Goal: Task Accomplishment & Management: Manage account settings

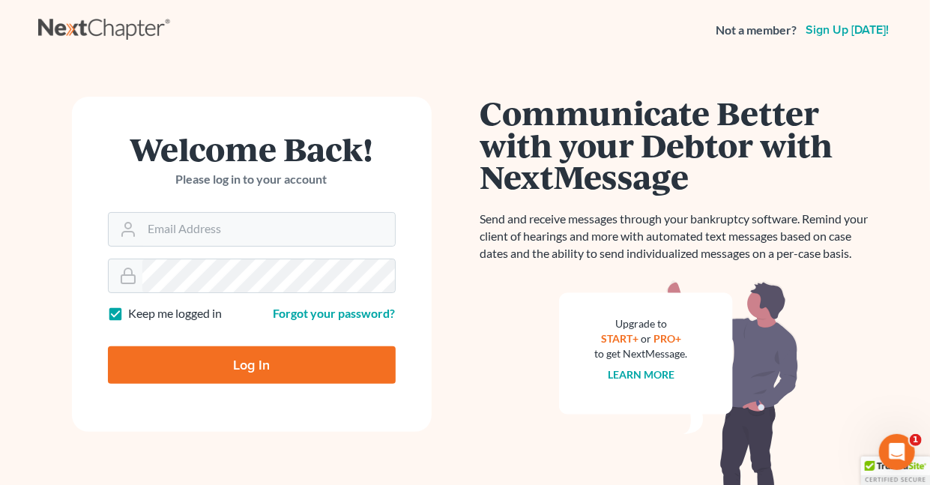
click at [129, 309] on label "Keep me logged in" at bounding box center [176, 313] width 94 height 17
click at [135, 309] on input "Keep me logged in" at bounding box center [140, 310] width 10 height 10
checkbox input "false"
click at [183, 232] on input "Email Address" at bounding box center [268, 229] width 253 height 33
type input "[EMAIL_ADDRESS][DOMAIN_NAME]"
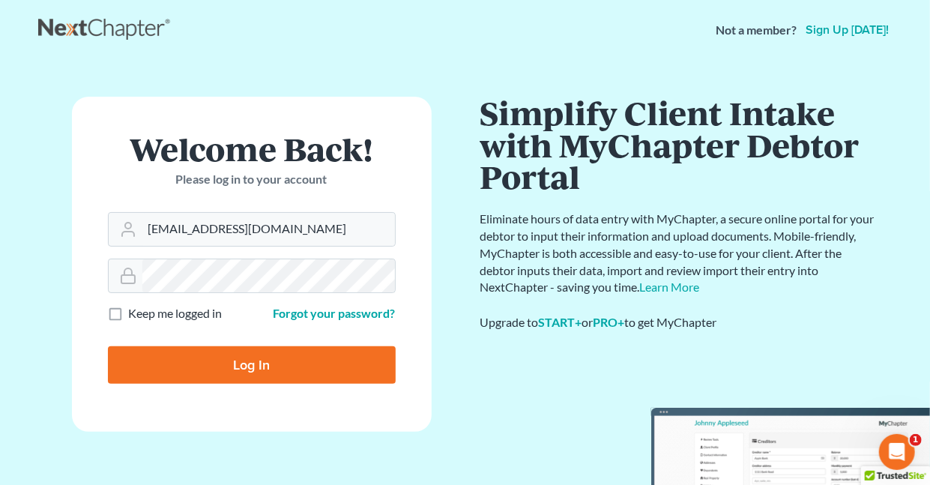
click at [263, 364] on input "Log In" at bounding box center [252, 364] width 288 height 37
type input "Thinking..."
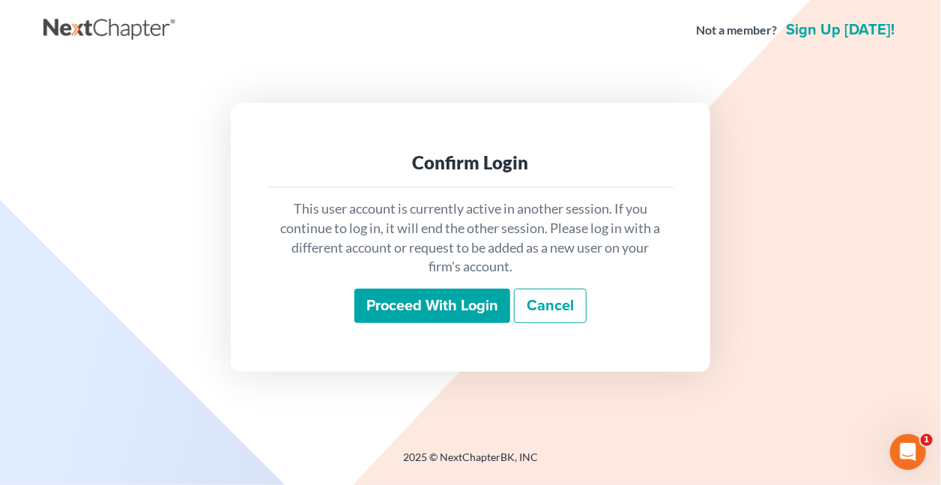
click at [414, 302] on input "Proceed with login" at bounding box center [432, 306] width 156 height 34
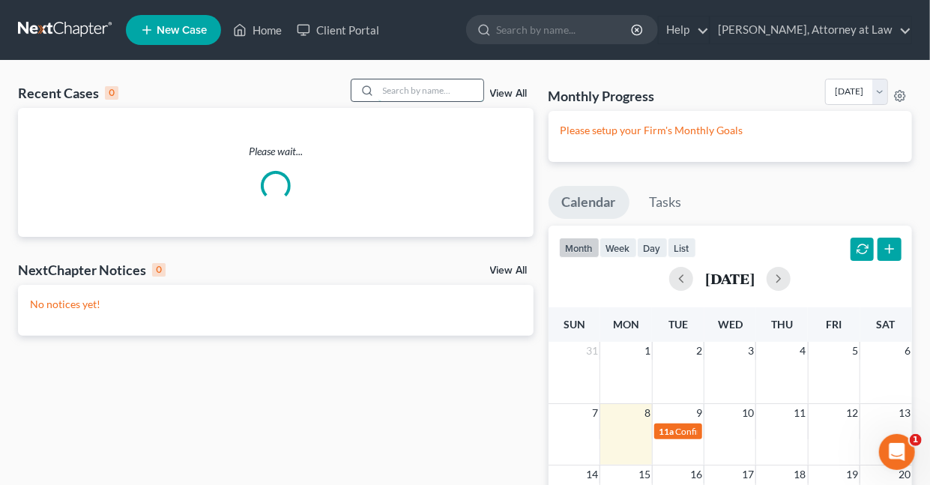
click at [426, 94] on input "search" at bounding box center [430, 90] width 105 height 22
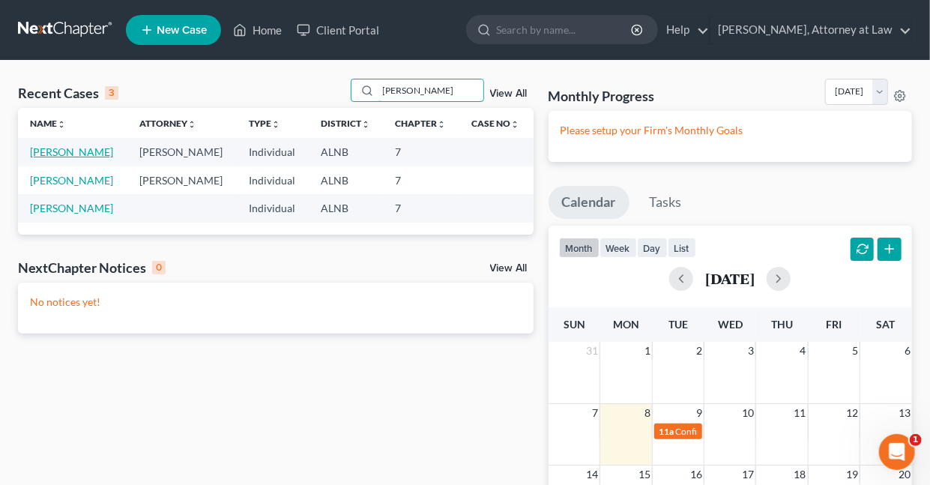
type input "Clayton"
click at [56, 154] on link "Clayton, Latoya" at bounding box center [71, 151] width 83 height 13
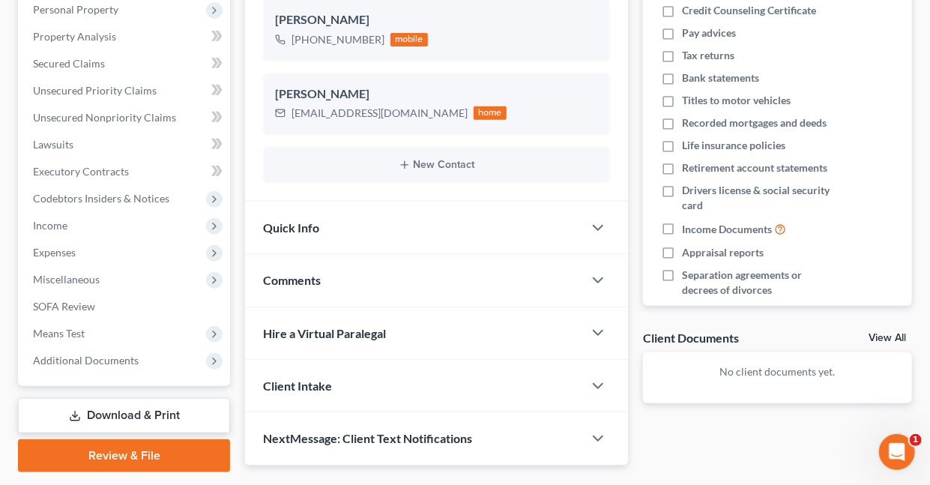
scroll to position [309, 0]
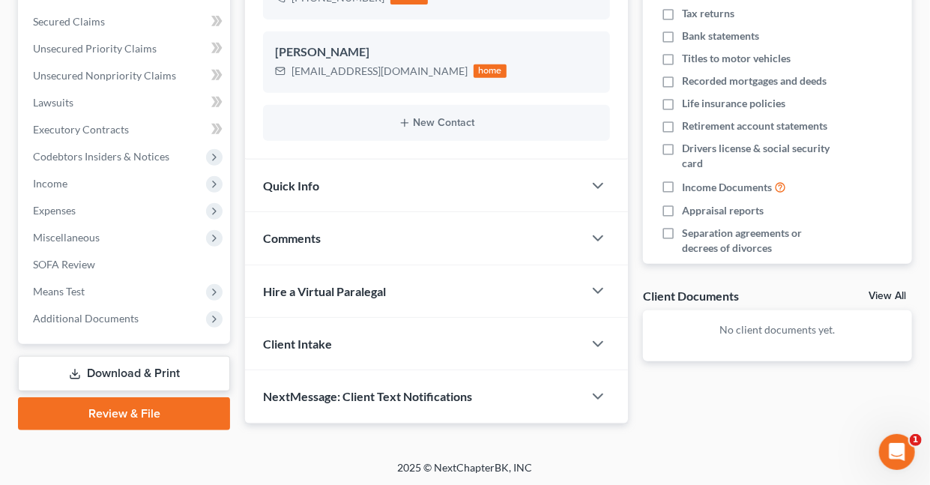
click at [169, 369] on link "Download & Print" at bounding box center [124, 373] width 212 height 35
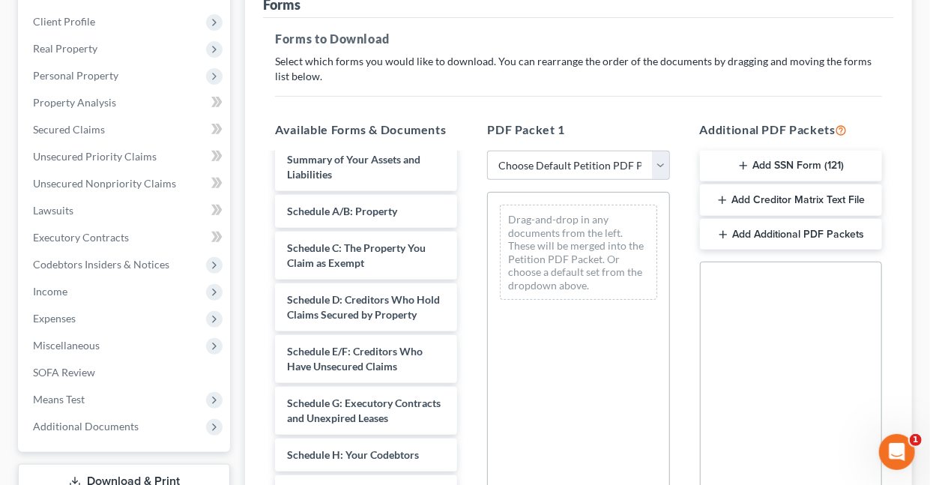
scroll to position [163, 0]
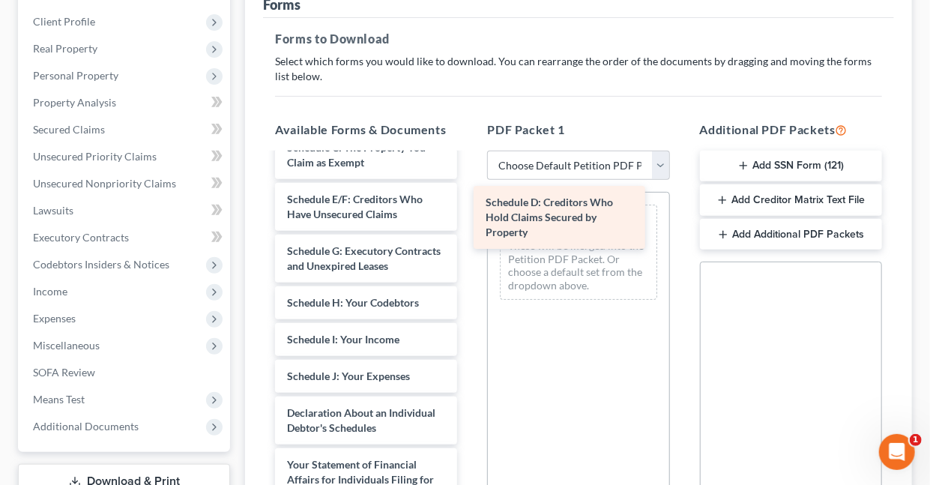
drag, startPoint x: 360, startPoint y: 226, endPoint x: 564, endPoint y: 212, distance: 204.3
click at [469, 212] on div "Schedule D: Creditors Who Hold Claims Secured by Property Voluntary Petition fo…" at bounding box center [366, 432] width 206 height 882
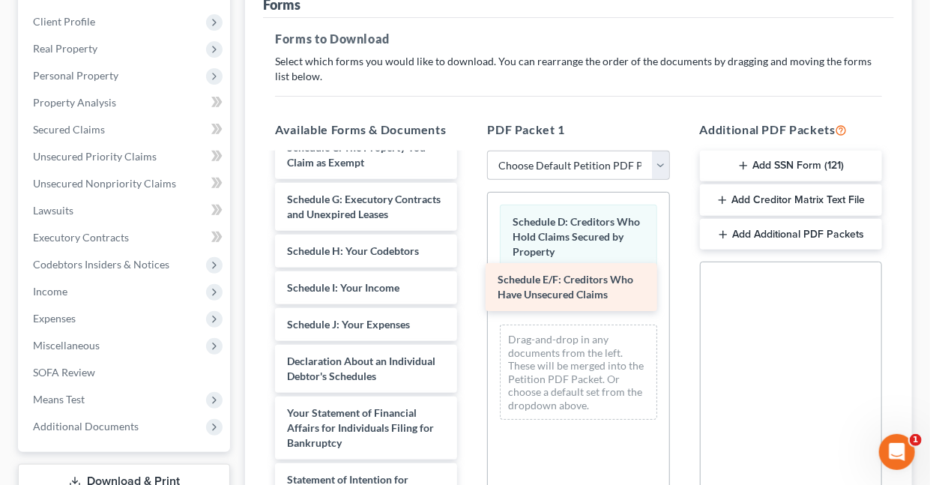
drag, startPoint x: 336, startPoint y: 223, endPoint x: 546, endPoint y: 288, distance: 220.2
click at [469, 288] on div "Schedule E/F: Creditors Who Have Unsecured Claims Voluntary Petition for Indivi…" at bounding box center [366, 406] width 206 height 830
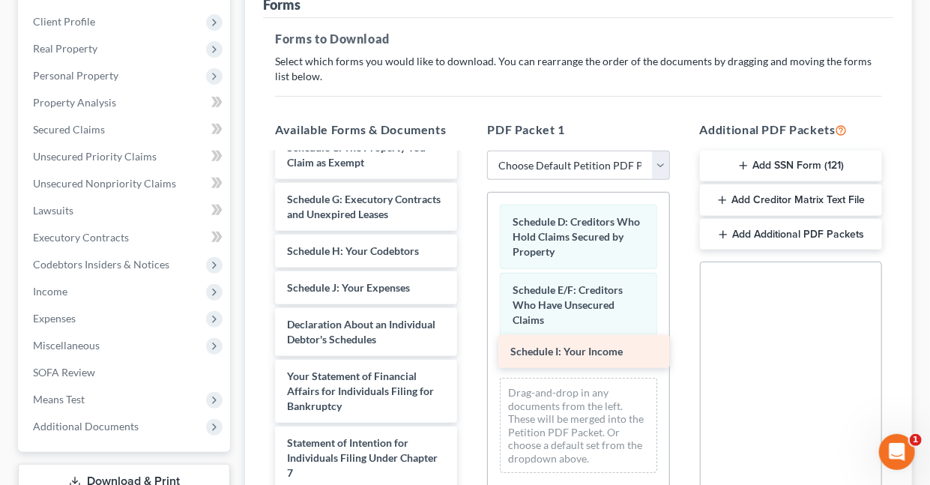
drag, startPoint x: 336, startPoint y: 315, endPoint x: 559, endPoint y: 348, distance: 225.0
click at [469, 348] on div "Schedule I: Your Income Voluntary Petition for Individuals Filing for Bankruptc…" at bounding box center [366, 388] width 206 height 794
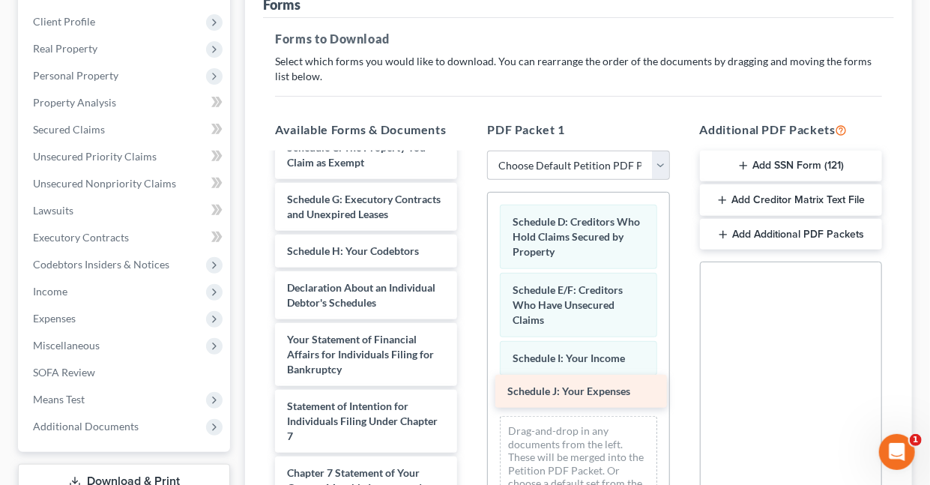
drag, startPoint x: 356, startPoint y: 319, endPoint x: 576, endPoint y: 394, distance: 232.7
click at [469, 394] on div "Schedule J: Your Expenses Voluntary Petition for Individuals Filing for Bankrup…" at bounding box center [366, 369] width 206 height 757
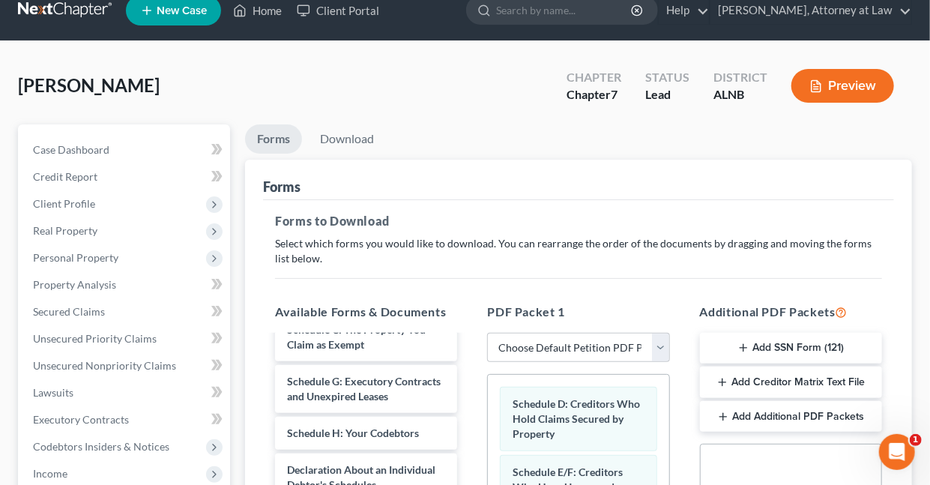
scroll to position [17, 0]
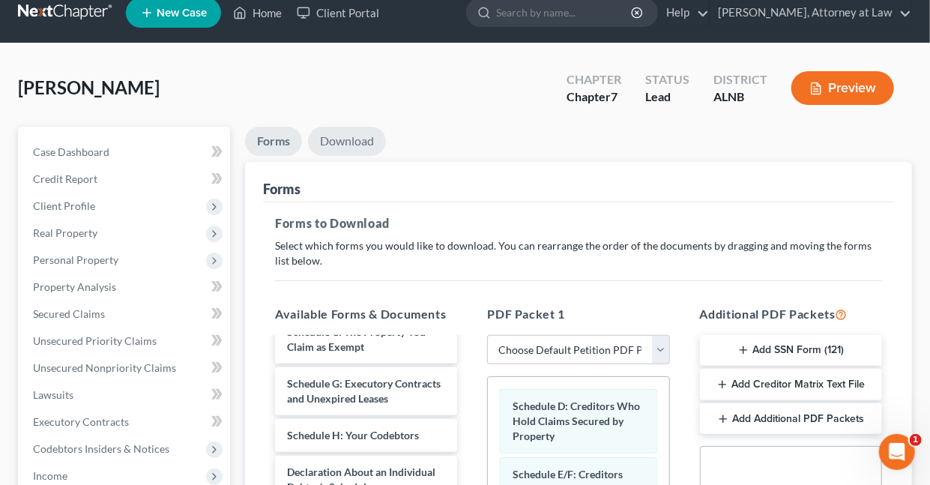
click at [351, 143] on link "Download" at bounding box center [347, 141] width 78 height 29
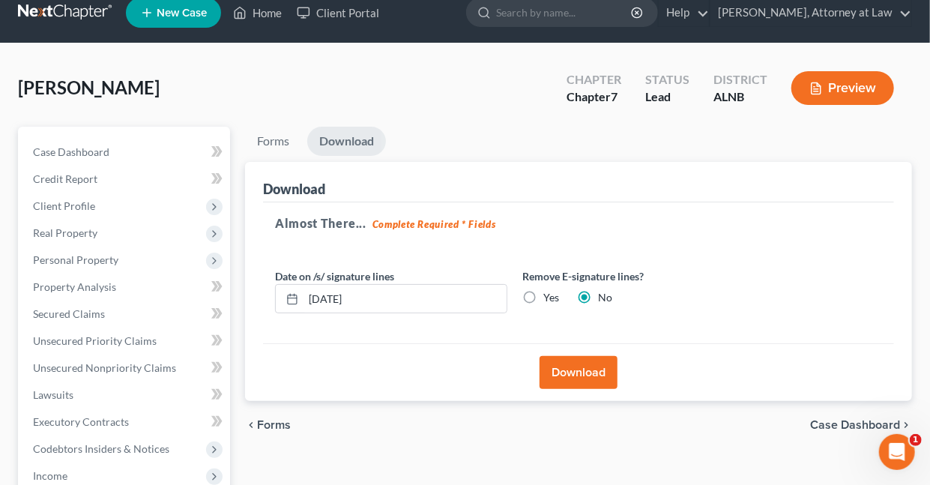
click at [567, 366] on button "Download" at bounding box center [579, 372] width 78 height 33
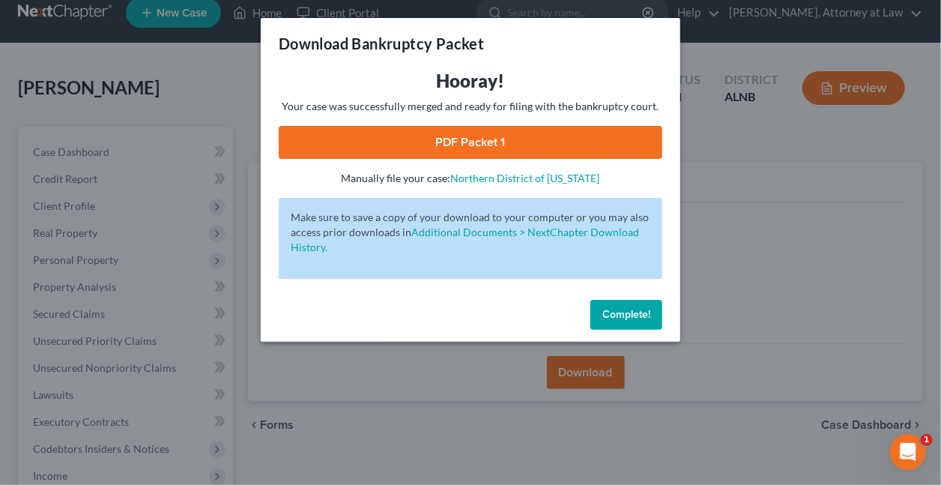
click at [478, 145] on link "PDF Packet 1" at bounding box center [471, 142] width 384 height 33
drag, startPoint x: 632, startPoint y: 316, endPoint x: 628, endPoint y: 306, distance: 11.4
click at [633, 315] on span "Complete!" at bounding box center [627, 314] width 48 height 13
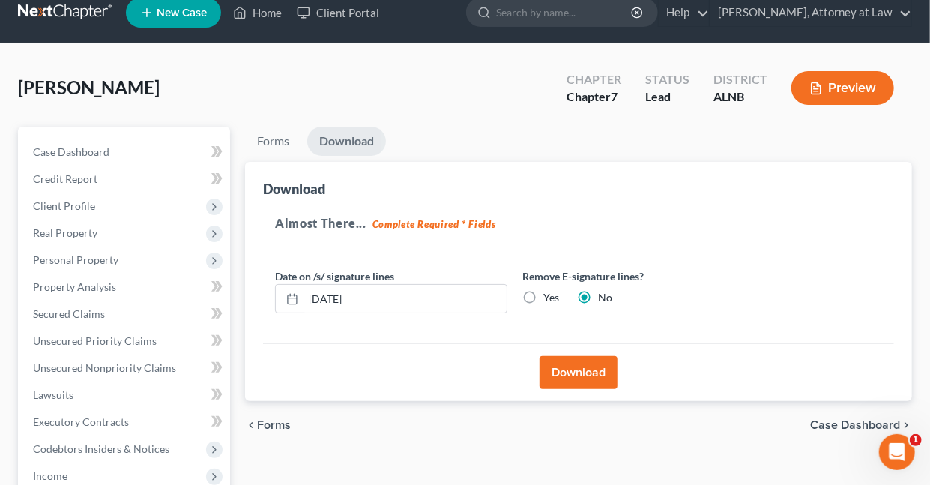
scroll to position [0, 0]
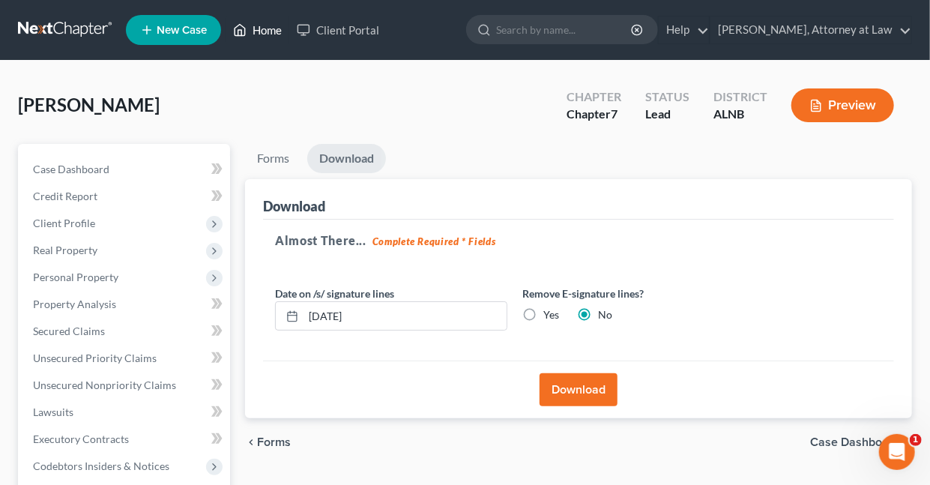
click at [278, 31] on link "Home" at bounding box center [258, 29] width 64 height 27
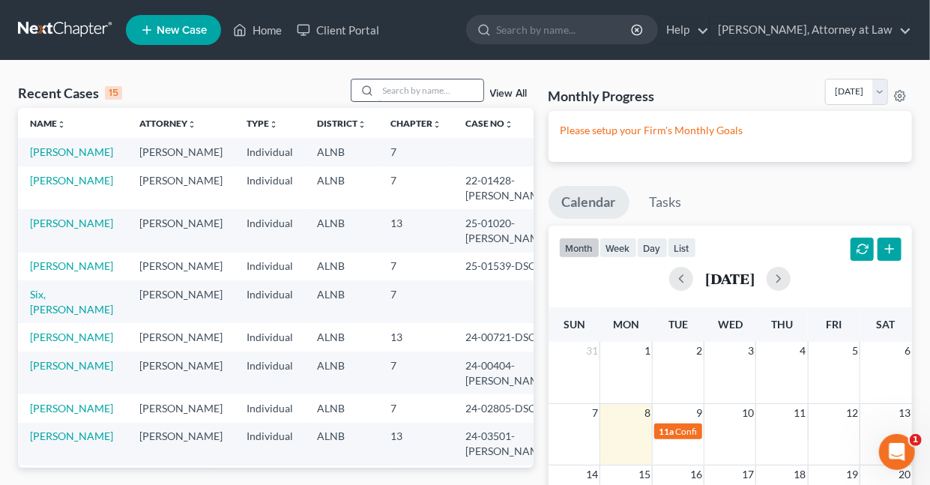
click at [403, 89] on input "search" at bounding box center [430, 90] width 105 height 22
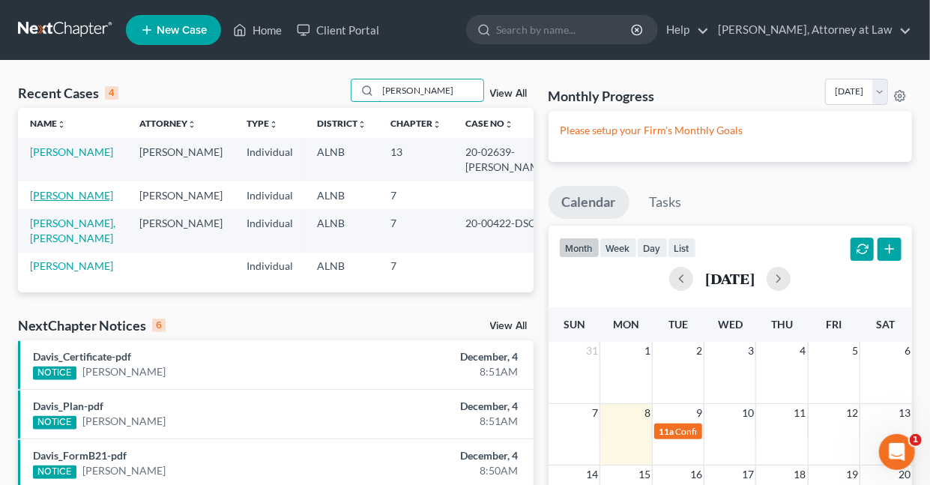
type input "Garrett"
click at [49, 194] on link "Garrett, Shirley" at bounding box center [71, 195] width 83 height 13
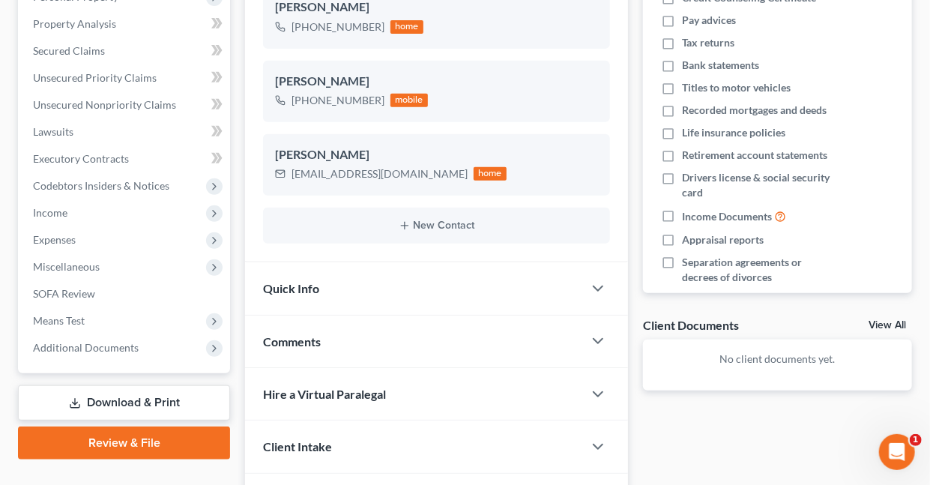
scroll to position [376, 0]
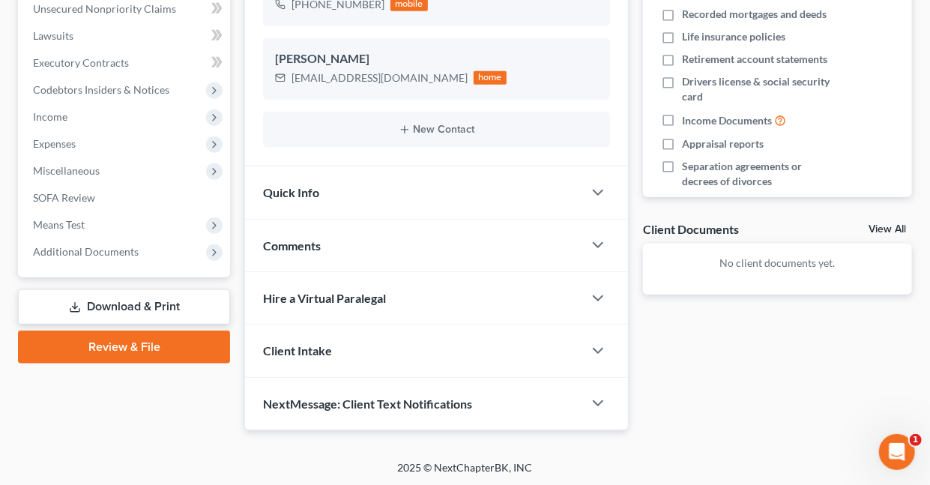
click at [144, 307] on link "Download & Print" at bounding box center [124, 306] width 212 height 35
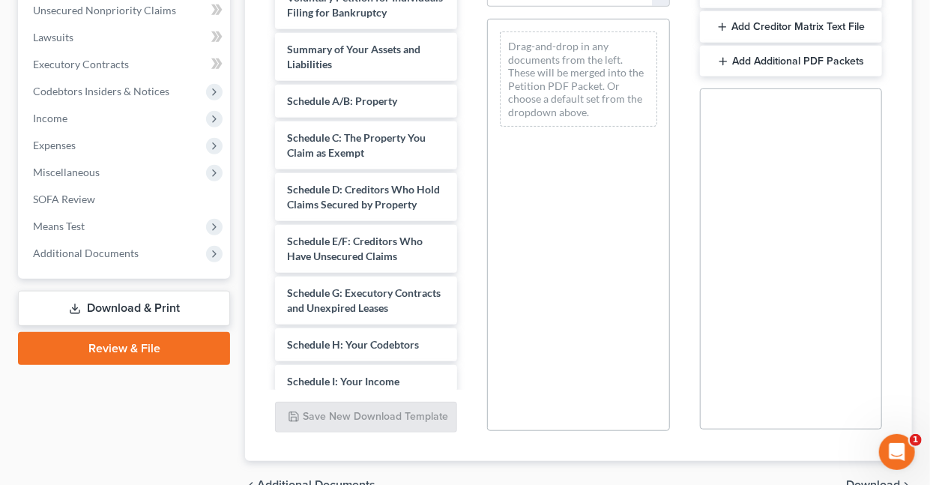
scroll to position [395, 0]
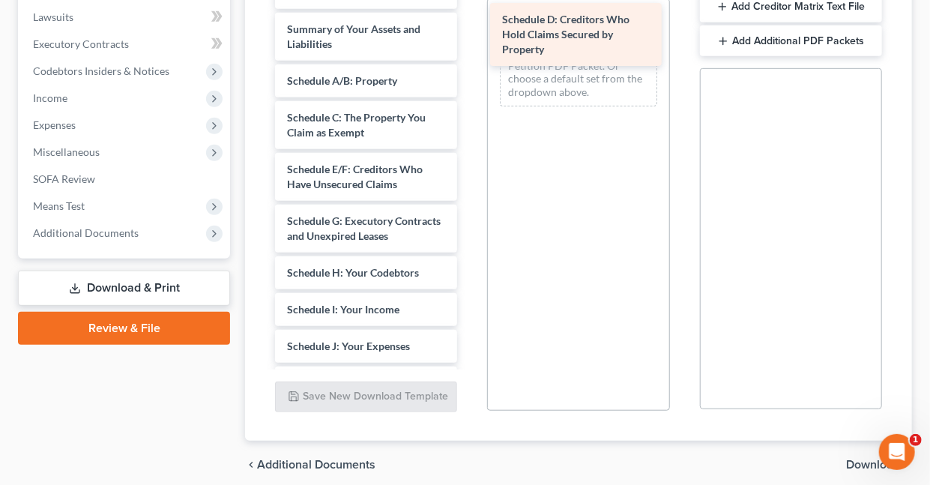
drag, startPoint x: 332, startPoint y: 187, endPoint x: 547, endPoint y: 23, distance: 270.1
click at [469, 23] on div "Schedule D: Creditors Who Hold Claims Secured by Property Voluntary Petition fo…" at bounding box center [366, 383] width 206 height 845
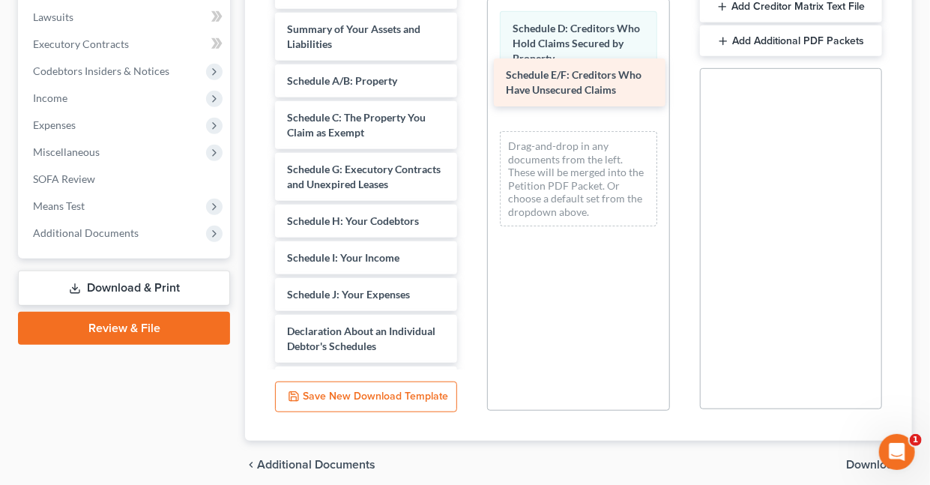
drag, startPoint x: 317, startPoint y: 188, endPoint x: 536, endPoint y: 80, distance: 244.0
click at [469, 80] on div "Schedule E/F: Creditors Who Have Unsecured Claims Voluntary Petition for Indivi…" at bounding box center [366, 358] width 206 height 794
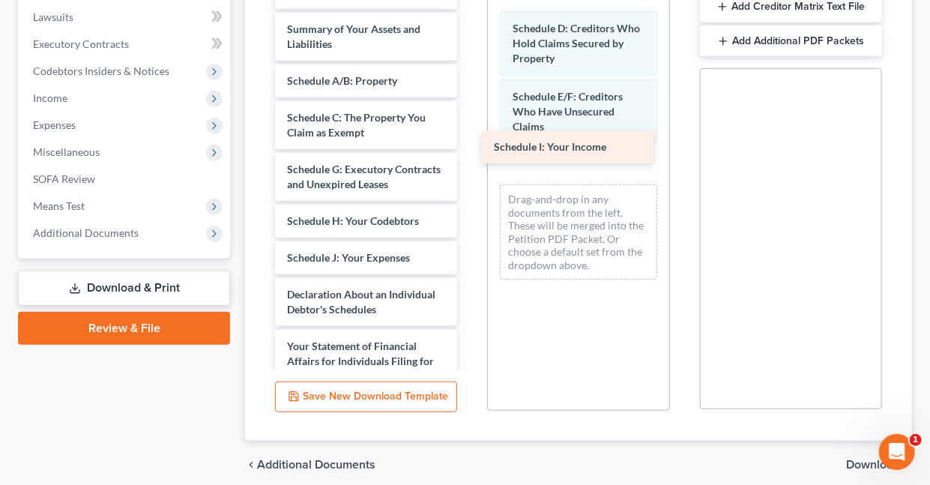
drag, startPoint x: 303, startPoint y: 283, endPoint x: 513, endPoint y: 143, distance: 251.7
click at [469, 143] on div "Schedule I: Your Income Voluntary Petition for Individuals Filing for Bankruptc…" at bounding box center [366, 339] width 206 height 757
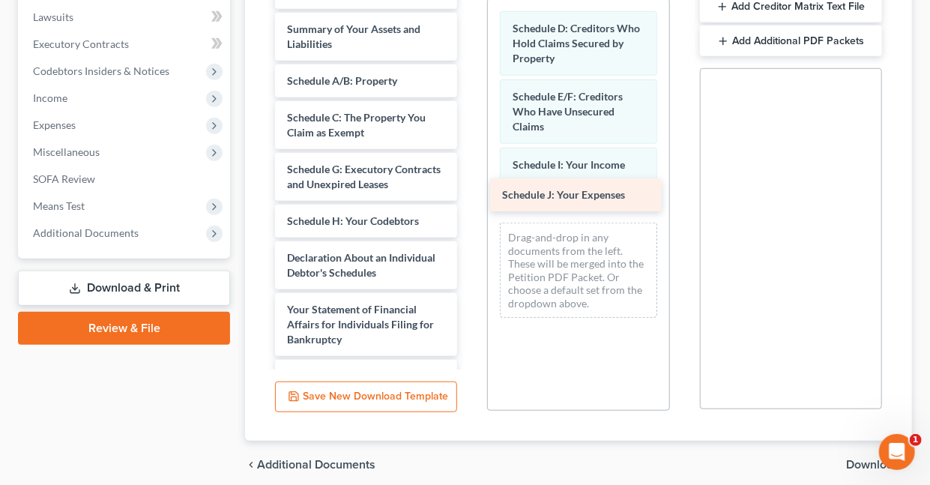
drag, startPoint x: 345, startPoint y: 287, endPoint x: 560, endPoint y: 196, distance: 233.7
click at [469, 196] on div "Schedule J: Your Expenses Voluntary Petition for Individuals Filing for Bankrup…" at bounding box center [366, 321] width 206 height 720
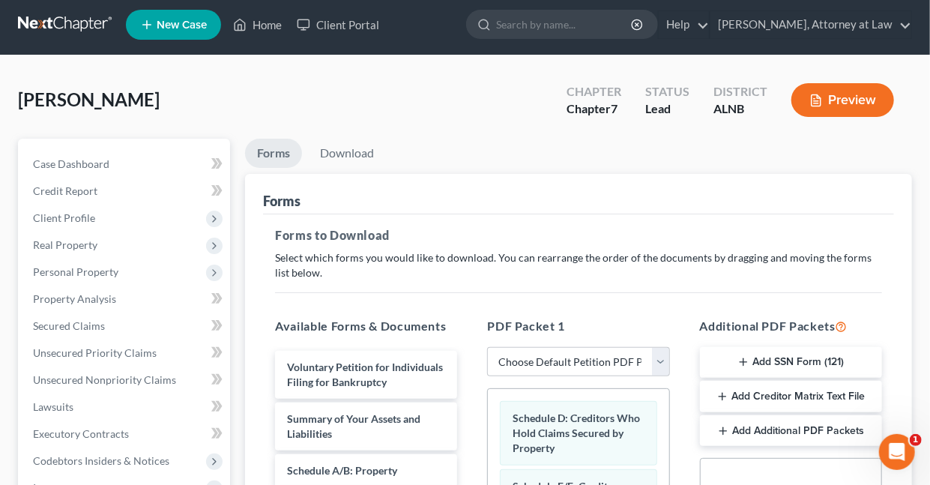
scroll to position [0, 0]
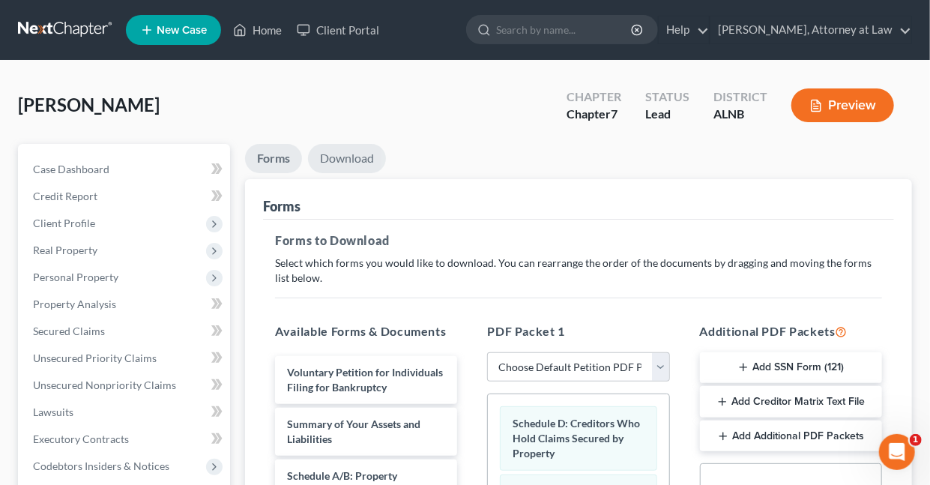
click at [346, 160] on link "Download" at bounding box center [347, 158] width 78 height 29
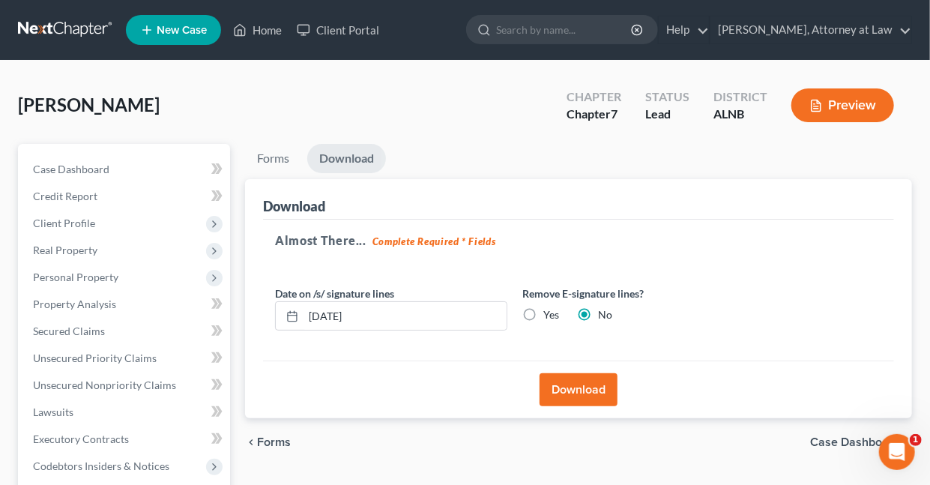
click at [588, 384] on button "Download" at bounding box center [579, 389] width 78 height 33
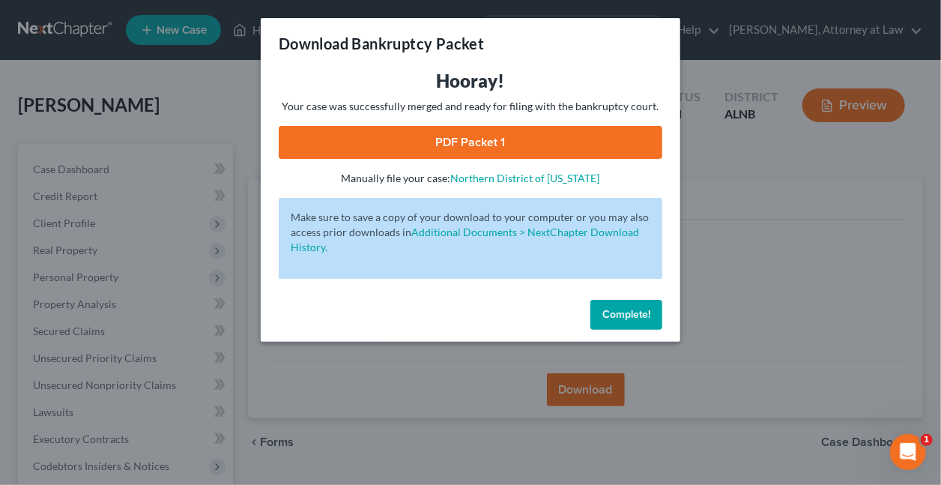
click at [466, 143] on link "PDF Packet 1" at bounding box center [471, 142] width 384 height 33
click at [648, 307] on button "Complete!" at bounding box center [627, 315] width 72 height 30
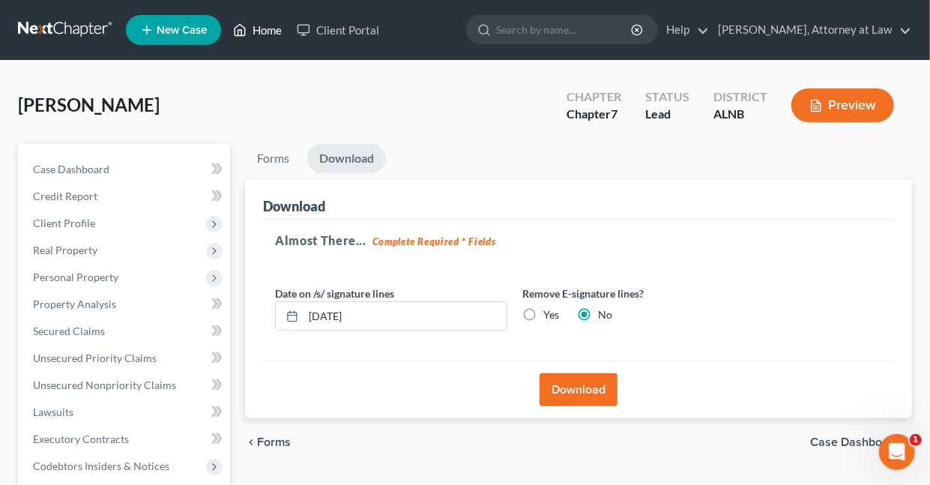
click at [274, 28] on link "Home" at bounding box center [258, 29] width 64 height 27
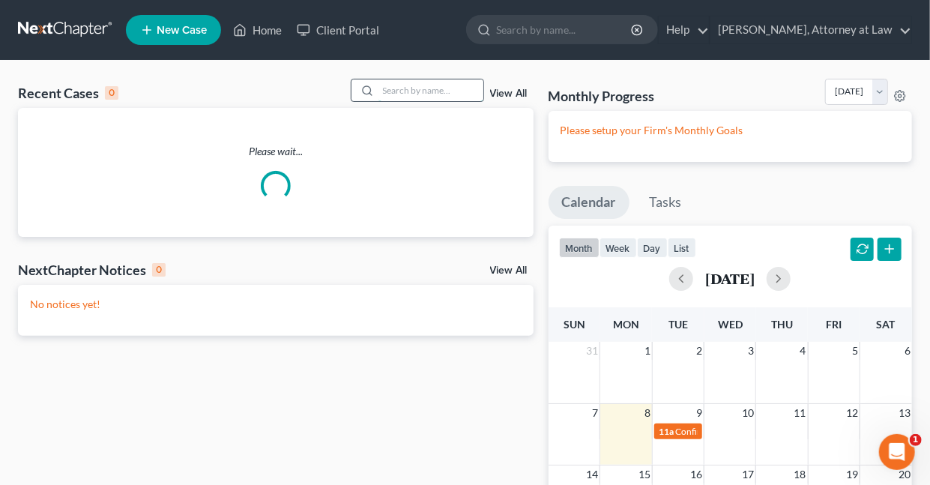
click at [410, 94] on input "search" at bounding box center [430, 90] width 105 height 22
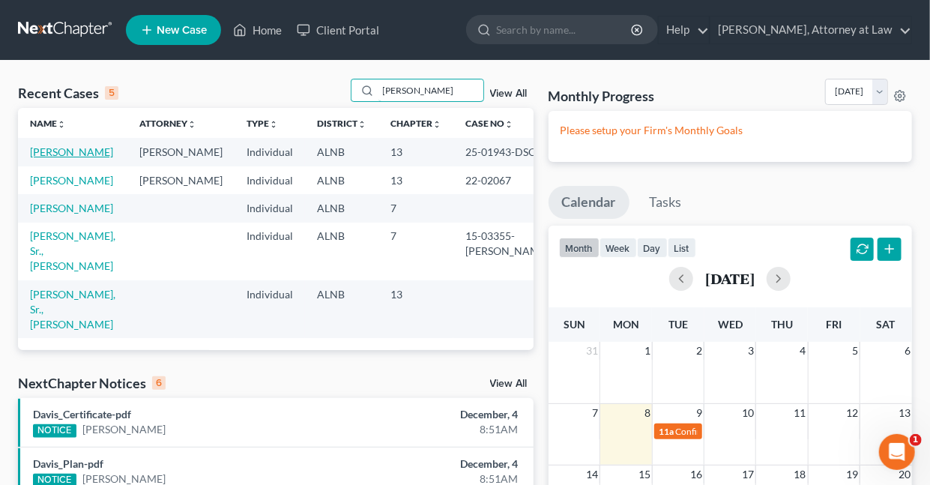
type input "Stephens"
click at [76, 148] on link "Stephens, Dione" at bounding box center [71, 151] width 83 height 13
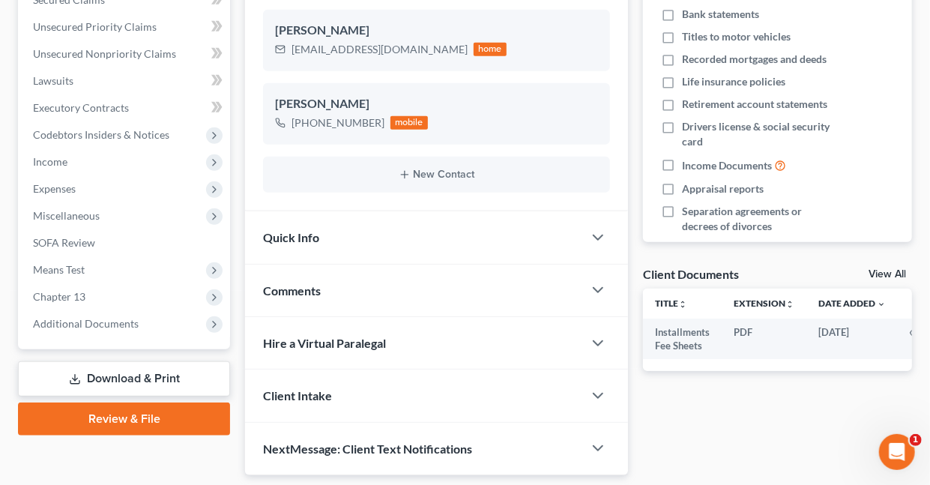
scroll to position [347, 0]
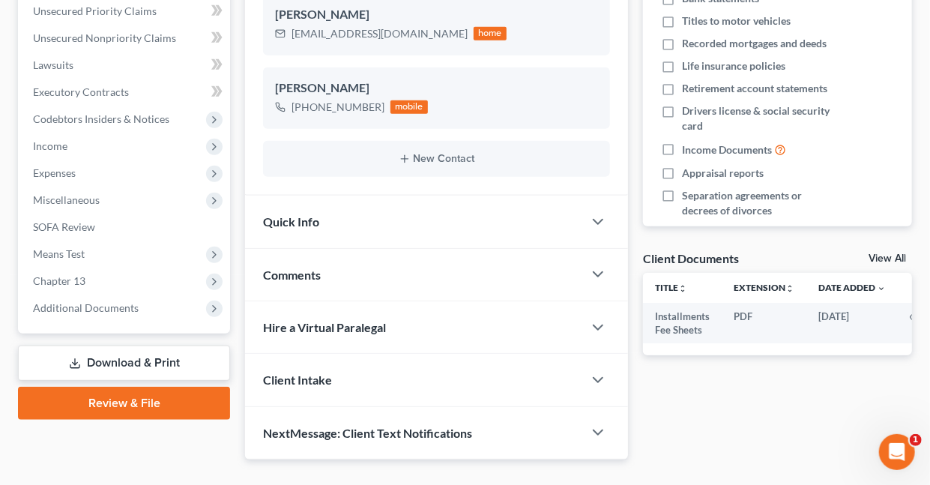
click at [147, 359] on link "Download & Print" at bounding box center [124, 362] width 212 height 35
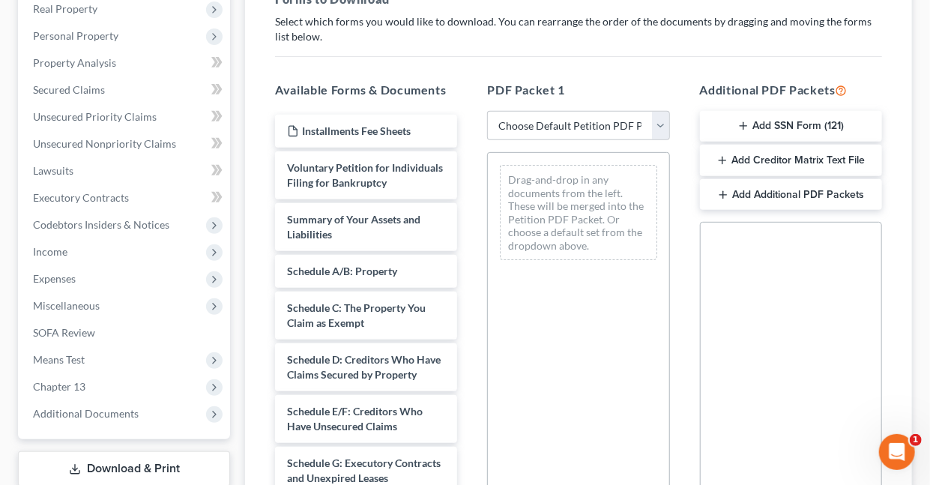
scroll to position [247, 0]
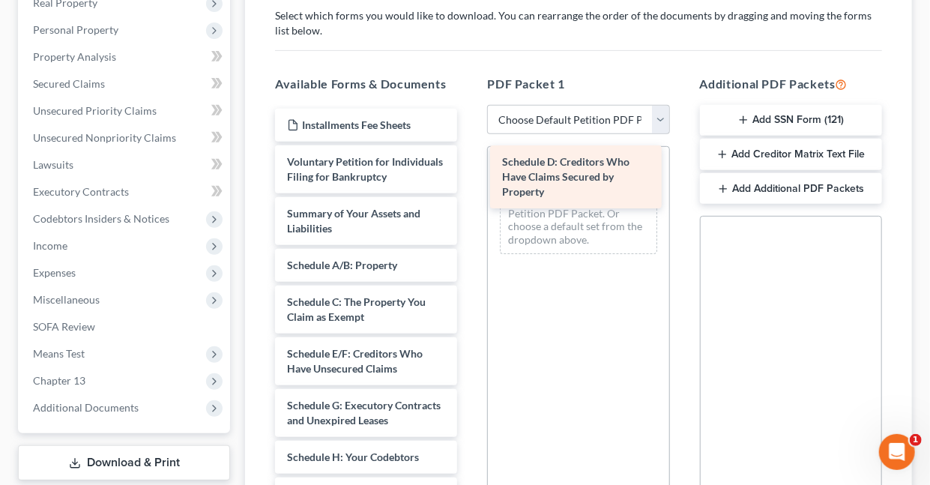
drag, startPoint x: 315, startPoint y: 372, endPoint x: 531, endPoint y: 169, distance: 295.8
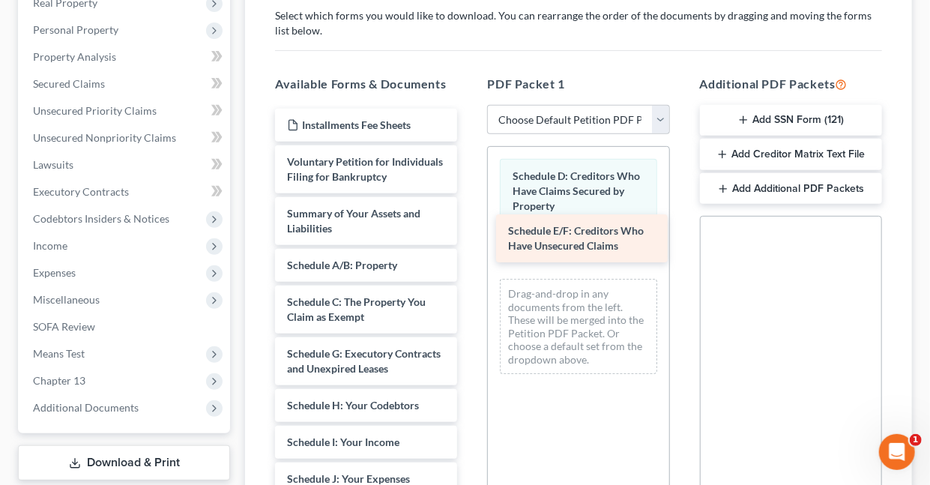
drag, startPoint x: 326, startPoint y: 374, endPoint x: 547, endPoint y: 238, distance: 259.4
click at [469, 238] on div "Schedule E/F: Creditors Who Have Unsecured Claims Installments Fee Sheets Volun…" at bounding box center [366, 483] width 206 height 749
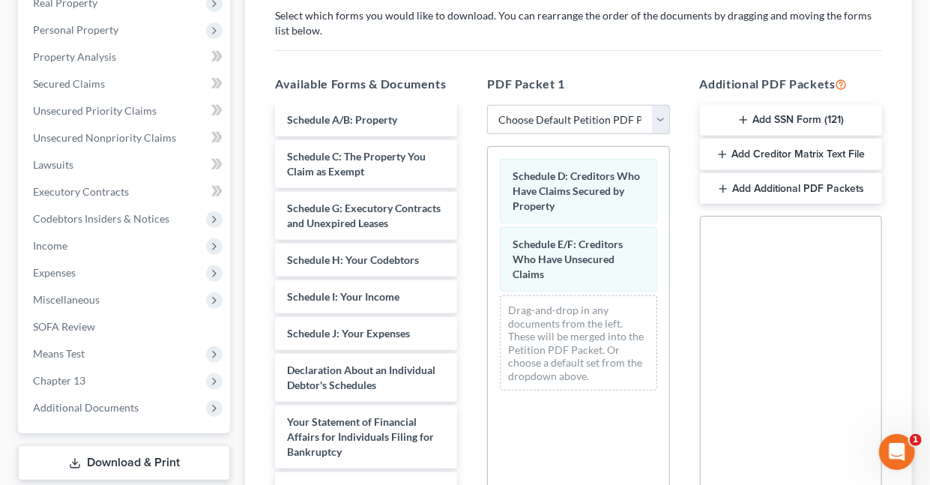
scroll to position [180, 0]
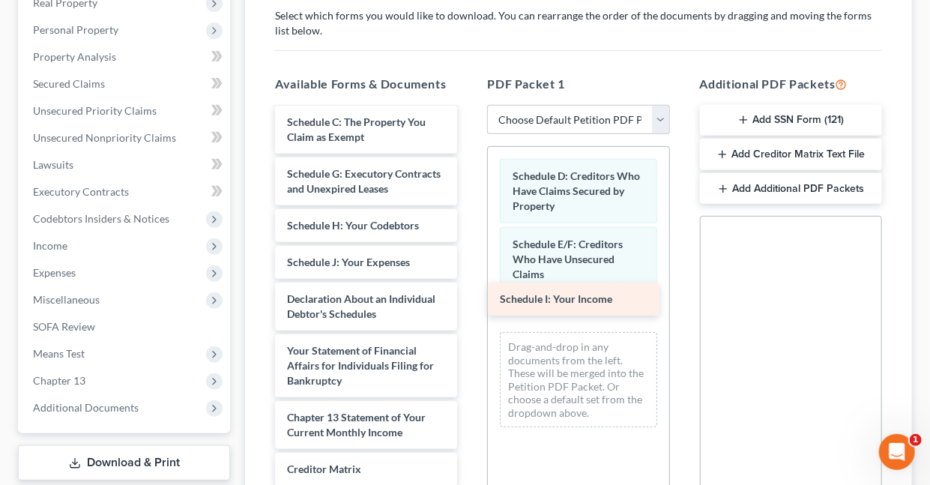
drag, startPoint x: 339, startPoint y: 292, endPoint x: 552, endPoint y: 302, distance: 213.0
click at [469, 302] on div "Schedule I: Your Income Installments Fee Sheets Voluntary Petition for Individu…" at bounding box center [366, 285] width 206 height 712
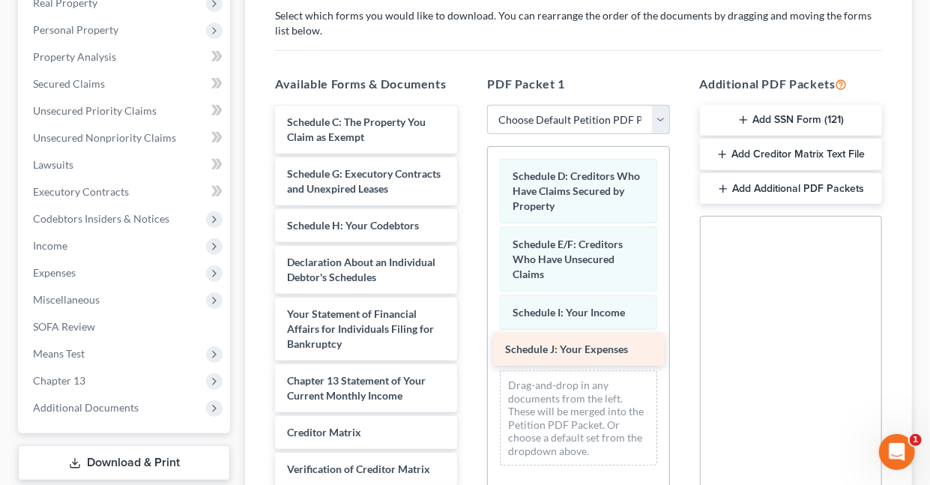
drag, startPoint x: 315, startPoint y: 289, endPoint x: 534, endPoint y: 348, distance: 226.2
click at [469, 348] on div "Schedule J: Your Expenses Installments Fee Sheets Voluntary Petition for Indivi…" at bounding box center [366, 266] width 206 height 675
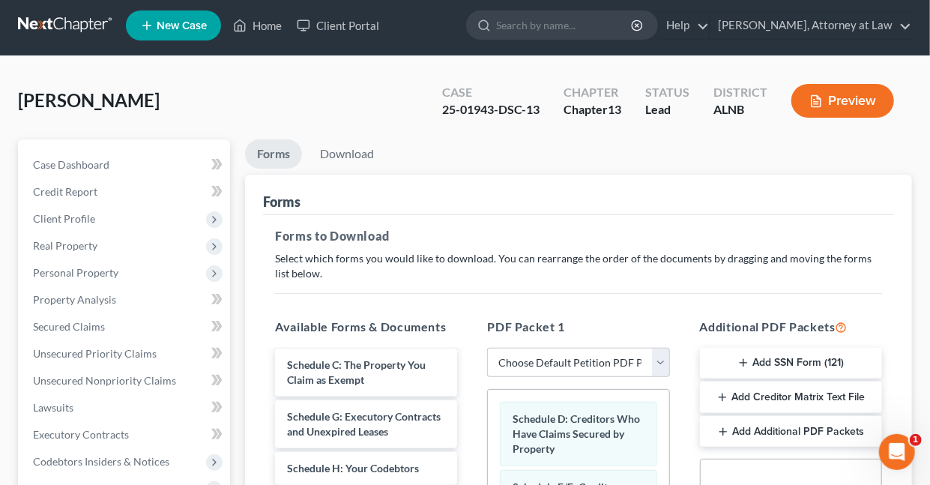
scroll to position [0, 0]
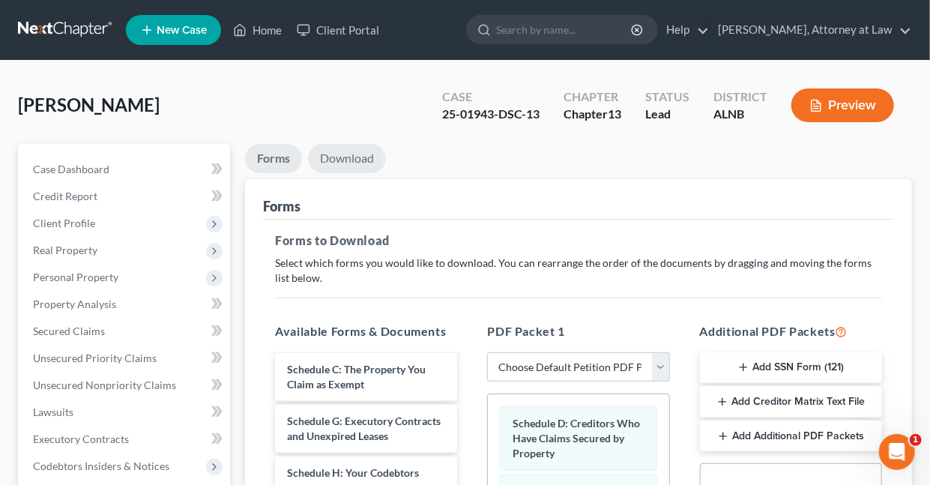
click at [338, 150] on link "Download" at bounding box center [347, 158] width 78 height 29
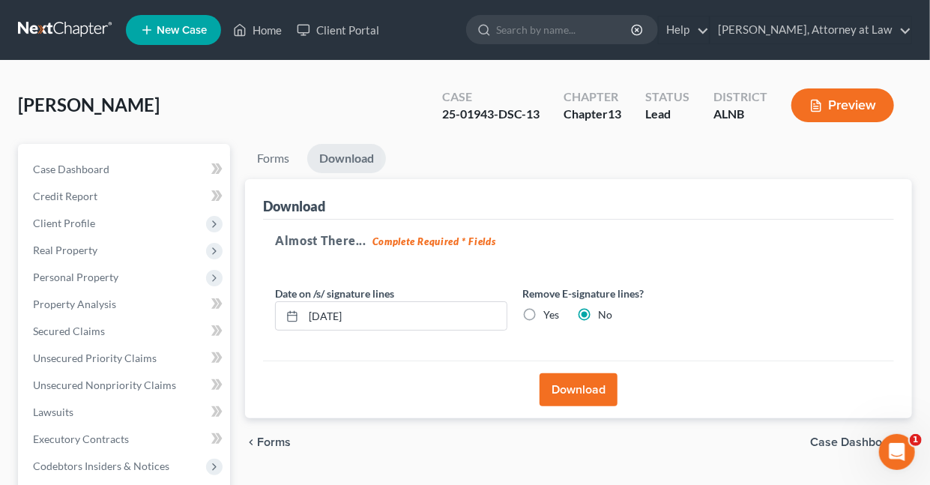
click at [589, 390] on button "Download" at bounding box center [579, 389] width 78 height 33
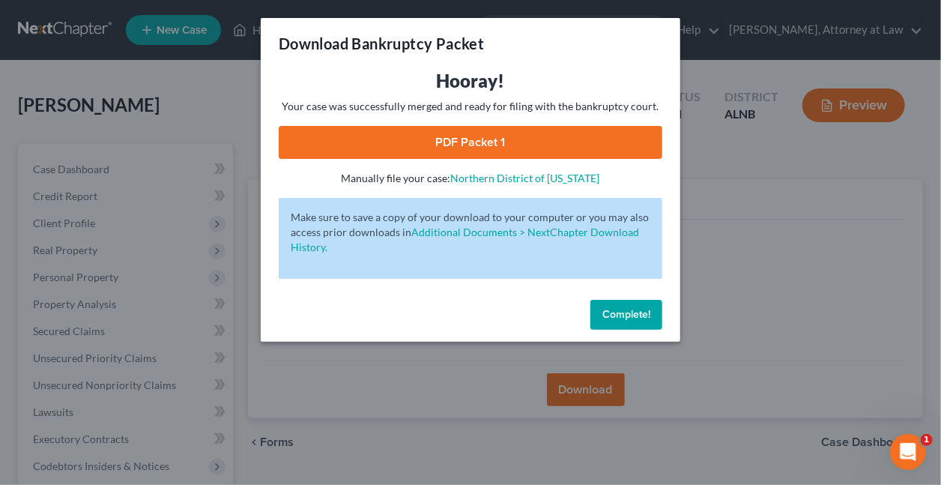
click at [498, 145] on link "PDF Packet 1" at bounding box center [471, 142] width 384 height 33
click at [612, 315] on span "Complete!" at bounding box center [627, 314] width 48 height 13
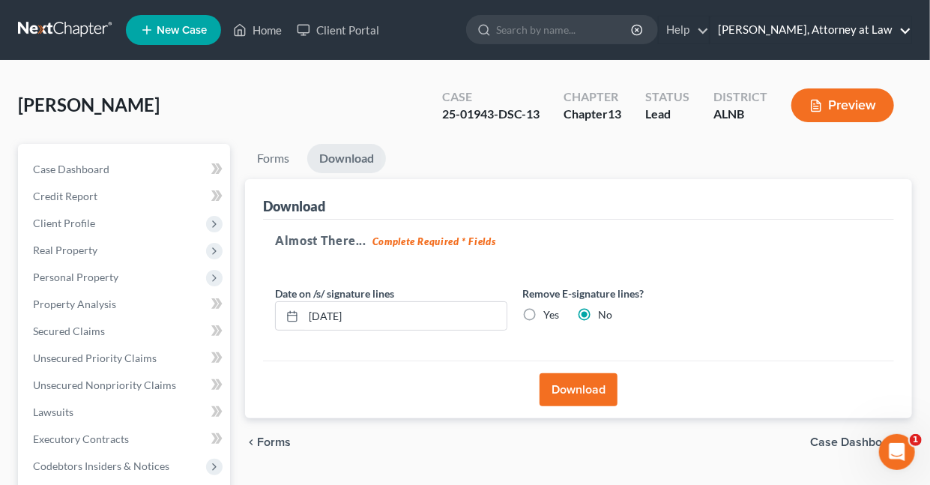
click at [903, 31] on link "Daisy M. Holder, Attorney at Law" at bounding box center [810, 29] width 201 height 27
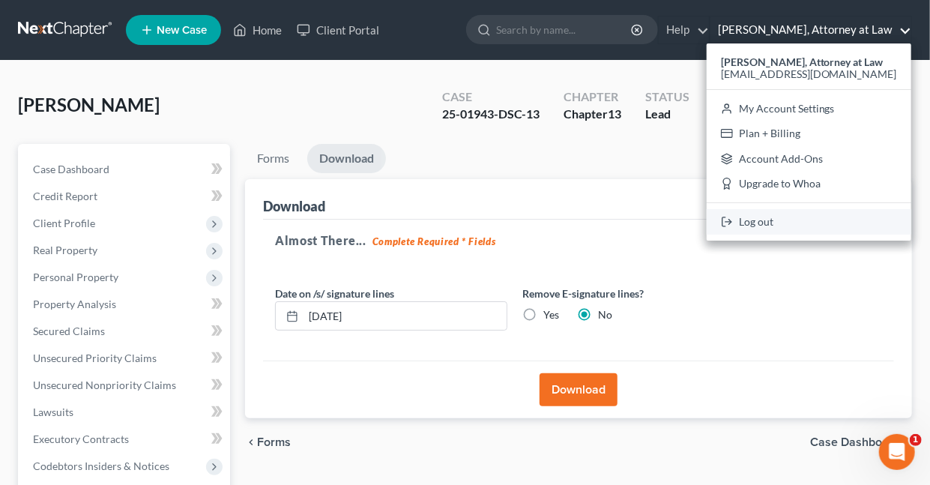
click at [784, 219] on link "Log out" at bounding box center [809, 221] width 205 height 25
